Goal: Check status

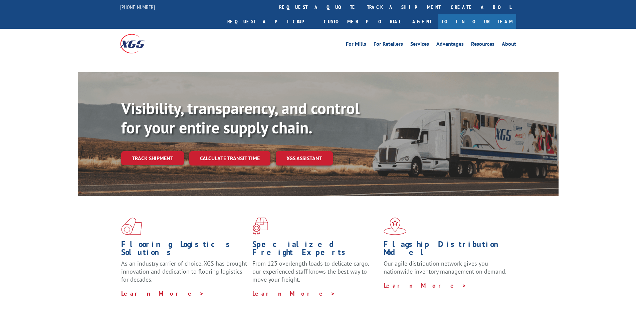
click at [362, 8] on link "track a shipment" at bounding box center [404, 7] width 84 height 14
click at [362, 6] on link "track a shipment" at bounding box center [404, 7] width 84 height 14
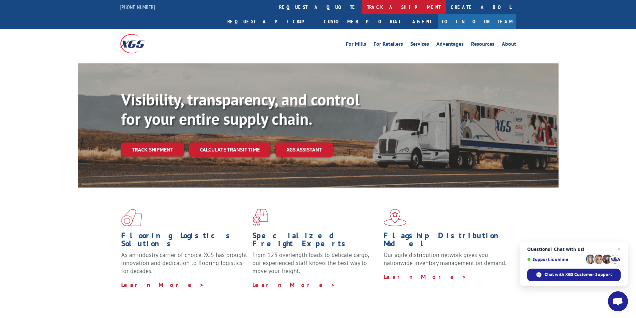
click at [362, 6] on link "track a shipment" at bounding box center [404, 7] width 84 height 14
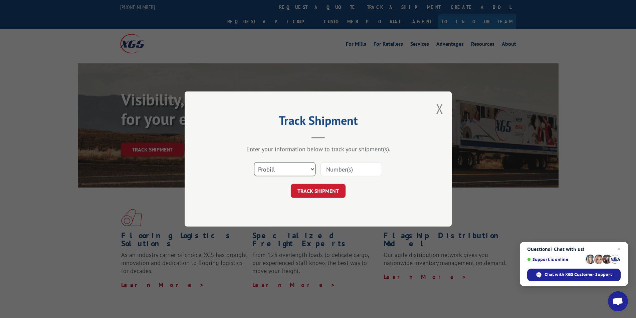
click at [310, 171] on select "Select category... Probill BOL PO" at bounding box center [284, 169] width 61 height 14
select select "bol"
click at [254, 162] on select "Select category... Probill BOL PO" at bounding box center [284, 169] width 61 height 14
click at [335, 170] on input at bounding box center [350, 169] width 61 height 14
type input "54395071"
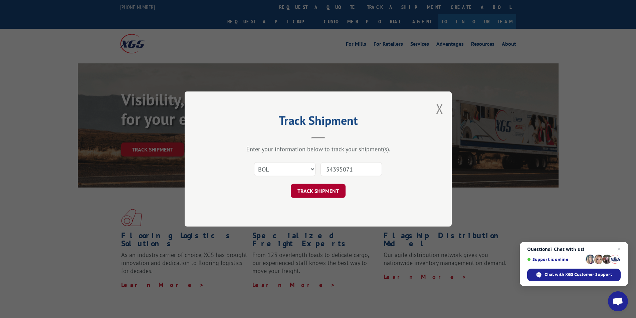
click at [325, 194] on button "TRACK SHIPMENT" at bounding box center [318, 191] width 55 height 14
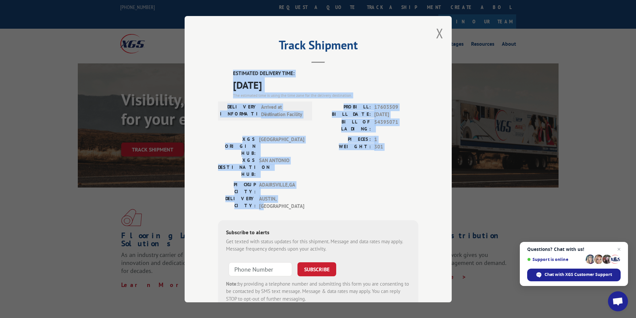
drag, startPoint x: 231, startPoint y: 64, endPoint x: 294, endPoint y: 167, distance: 120.8
click at [294, 167] on div "Track Shipment ESTIMATED DELIVERY TIME: [DATE] The estimated time is using the …" at bounding box center [318, 159] width 267 height 286
copy div "ESTIMATED DELIVERY TIME: [DATE] The estimated time is using the time zone for t…"
click at [437, 34] on button "Close modal" at bounding box center [439, 33] width 7 height 18
